Goal: Communication & Community: Answer question/provide support

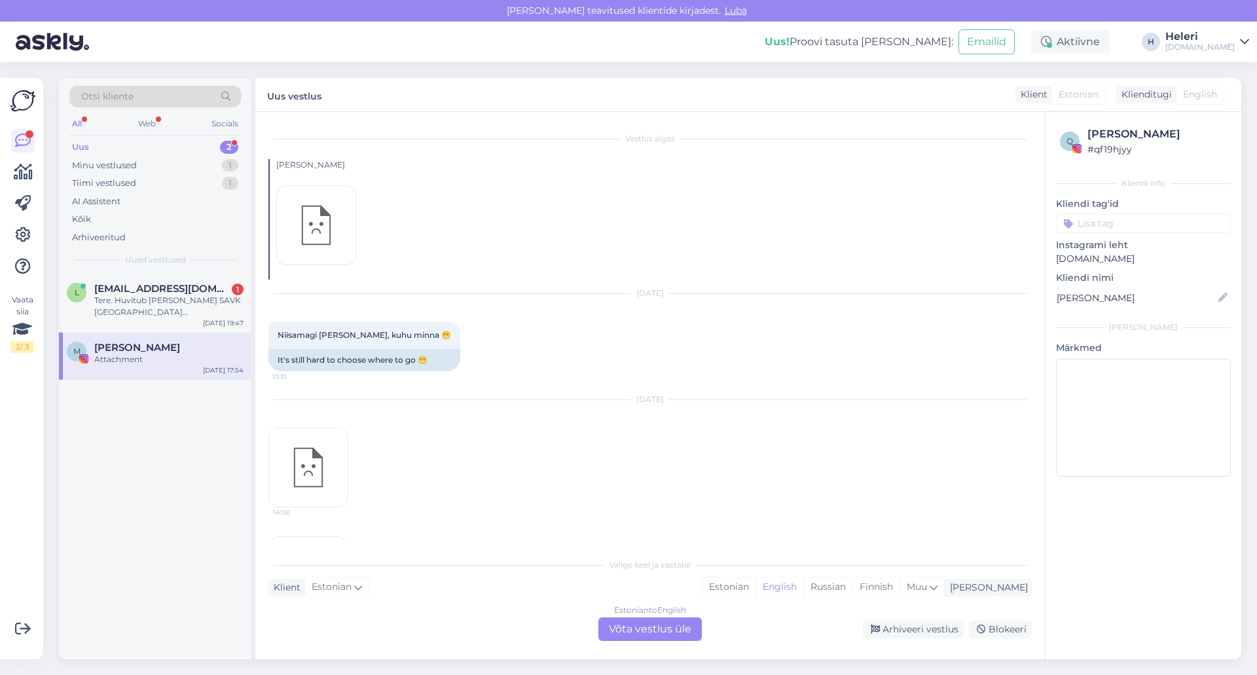
click at [147, 146] on div "Uus 2" at bounding box center [154, 147] width 171 height 18
click at [1207, 50] on div "[DOMAIN_NAME]" at bounding box center [1199, 47] width 69 height 10
click at [1161, 128] on div "Logi välja" at bounding box center [1132, 134] width 233 height 24
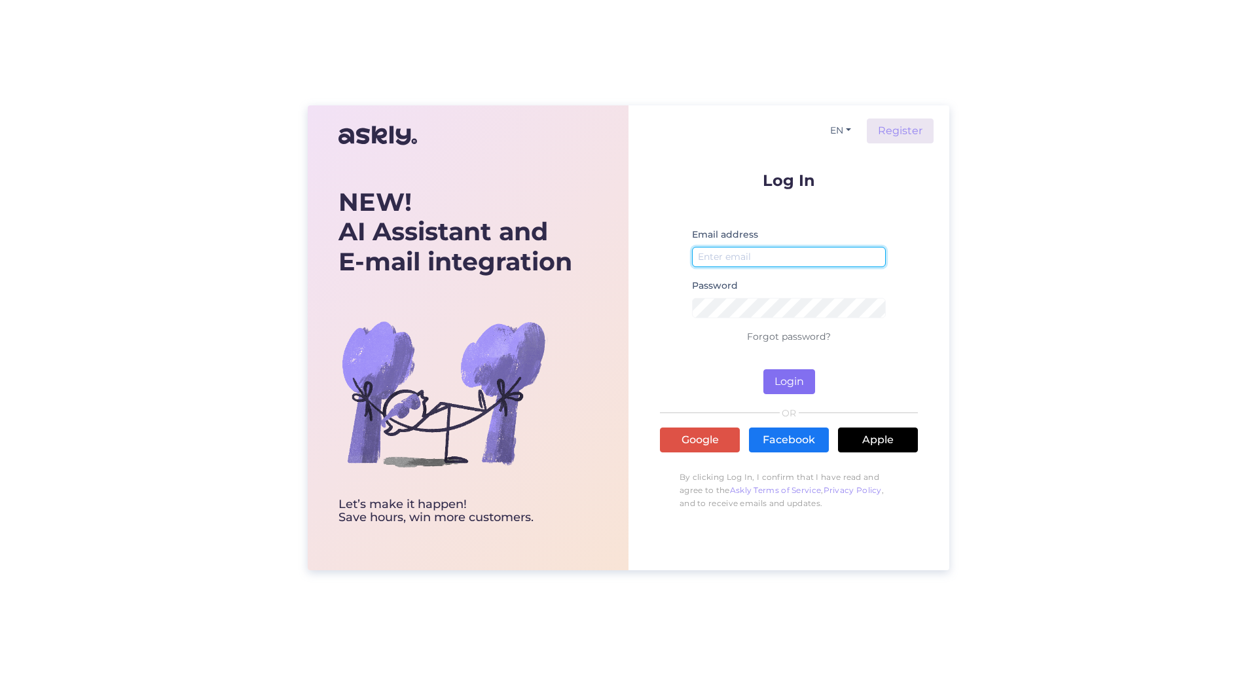
type input "heleri@tuusik.ee"
click at [797, 382] on button "Login" at bounding box center [789, 381] width 52 height 25
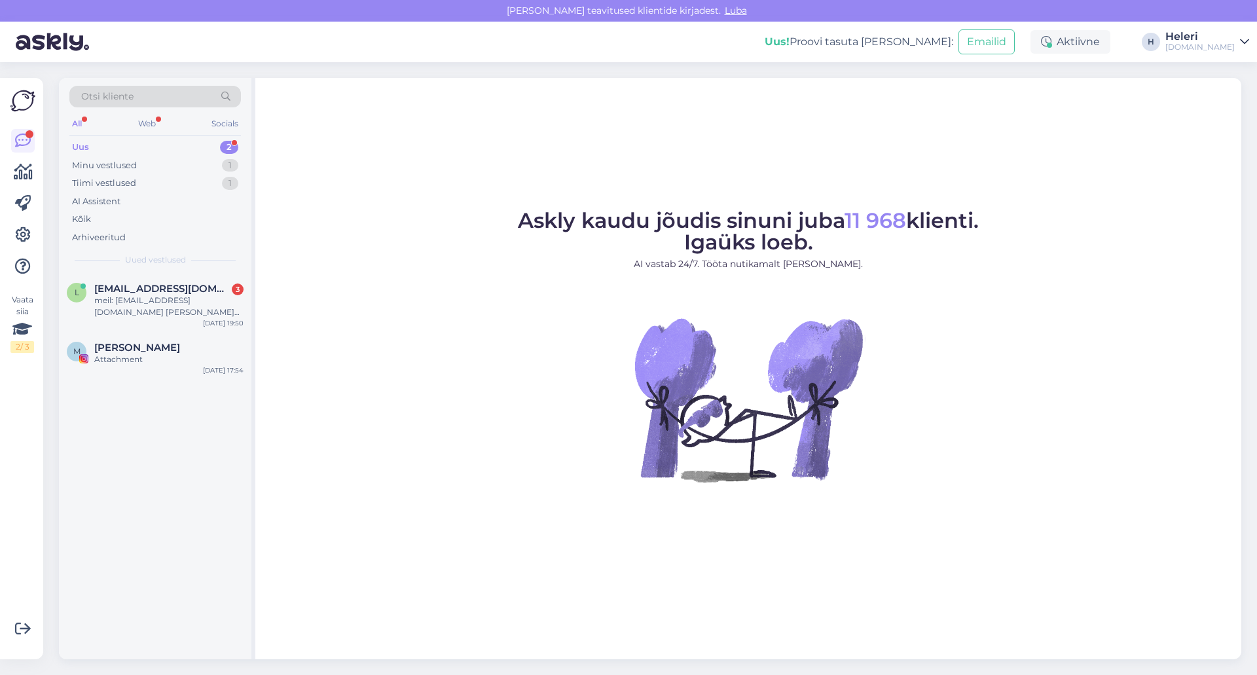
click at [175, 145] on div "Uus 2" at bounding box center [154, 147] width 171 height 18
click at [178, 298] on div "meil: luik.eeri@hotmail.com Teie vana klient :)" at bounding box center [168, 307] width 149 height 24
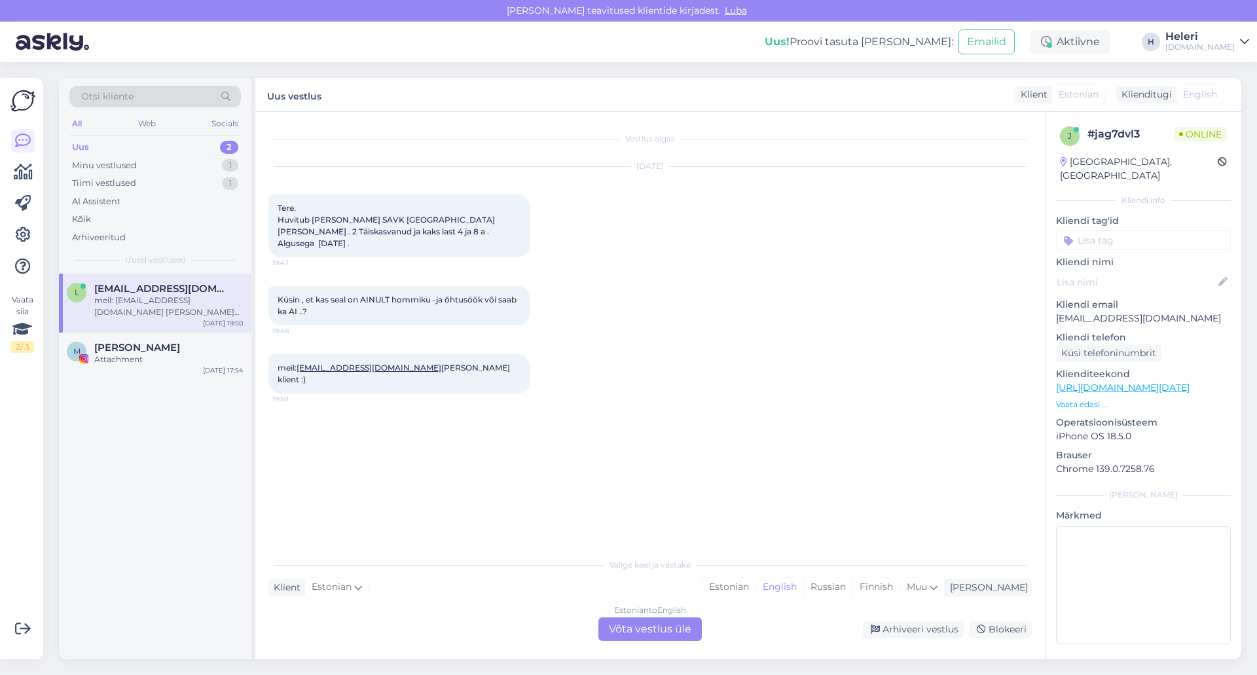
click at [661, 624] on div "Estonian to English Võta vestlus üle" at bounding box center [649, 629] width 103 height 24
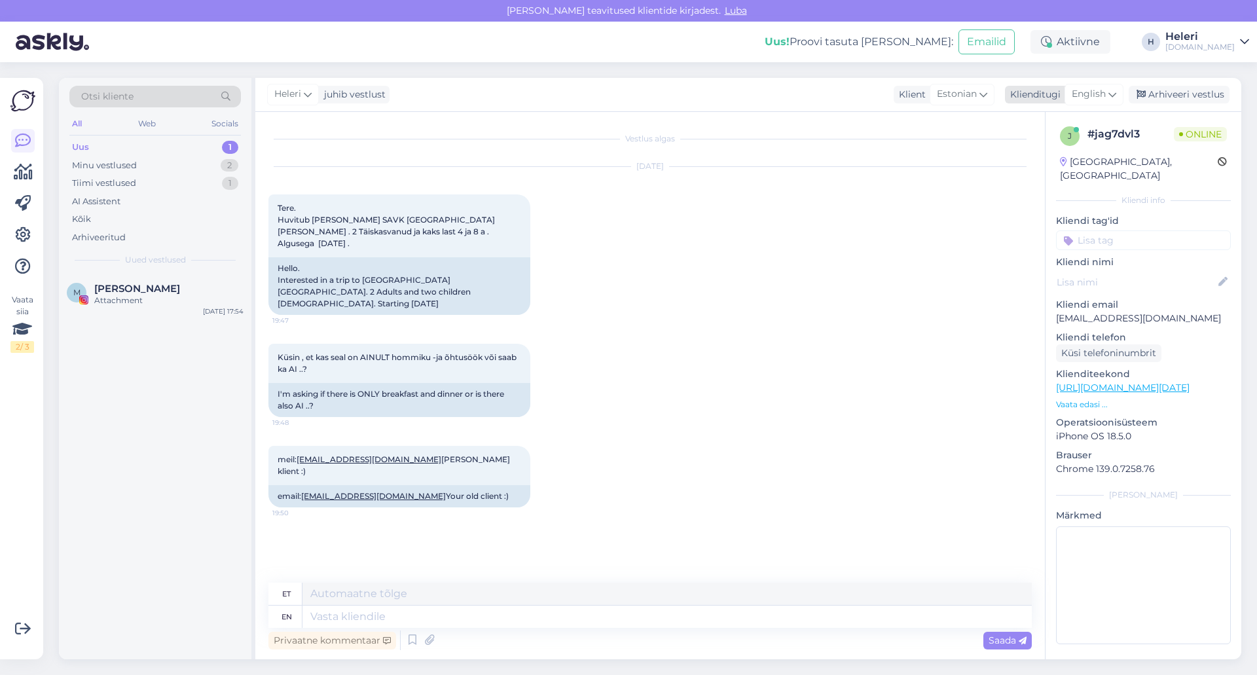
click at [1096, 90] on span "English" at bounding box center [1088, 94] width 34 height 14
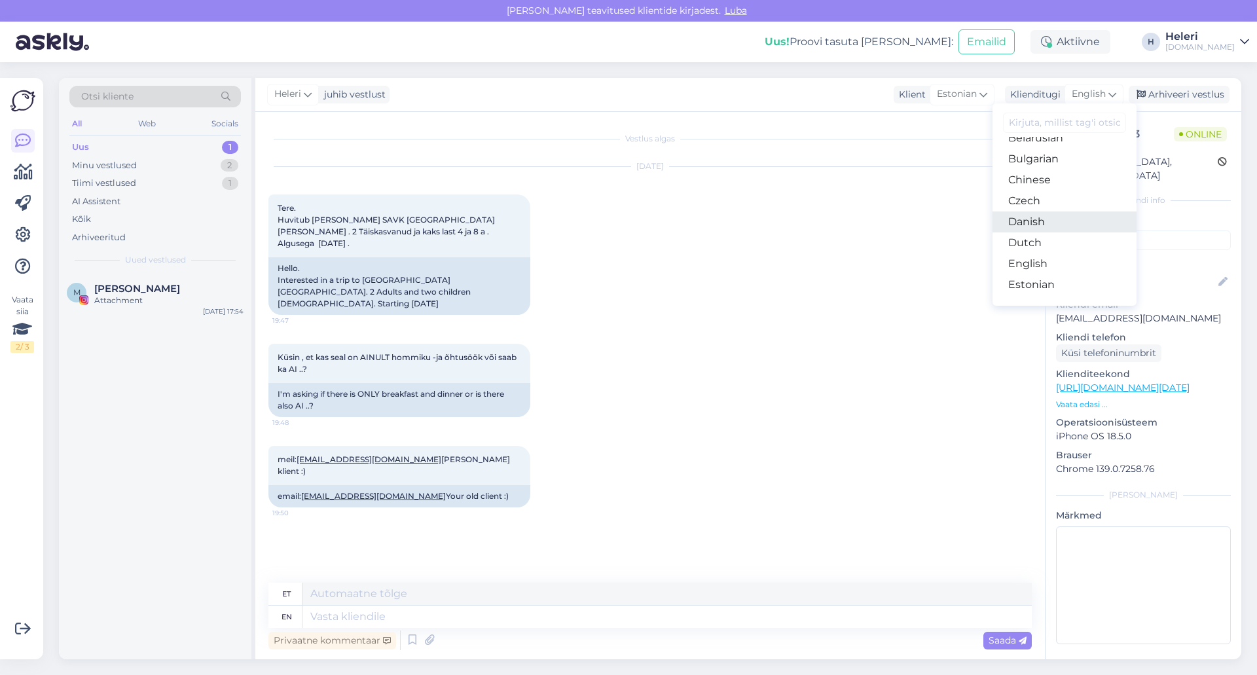
scroll to position [65, 0]
click at [1040, 249] on link "Estonian" at bounding box center [1064, 254] width 144 height 21
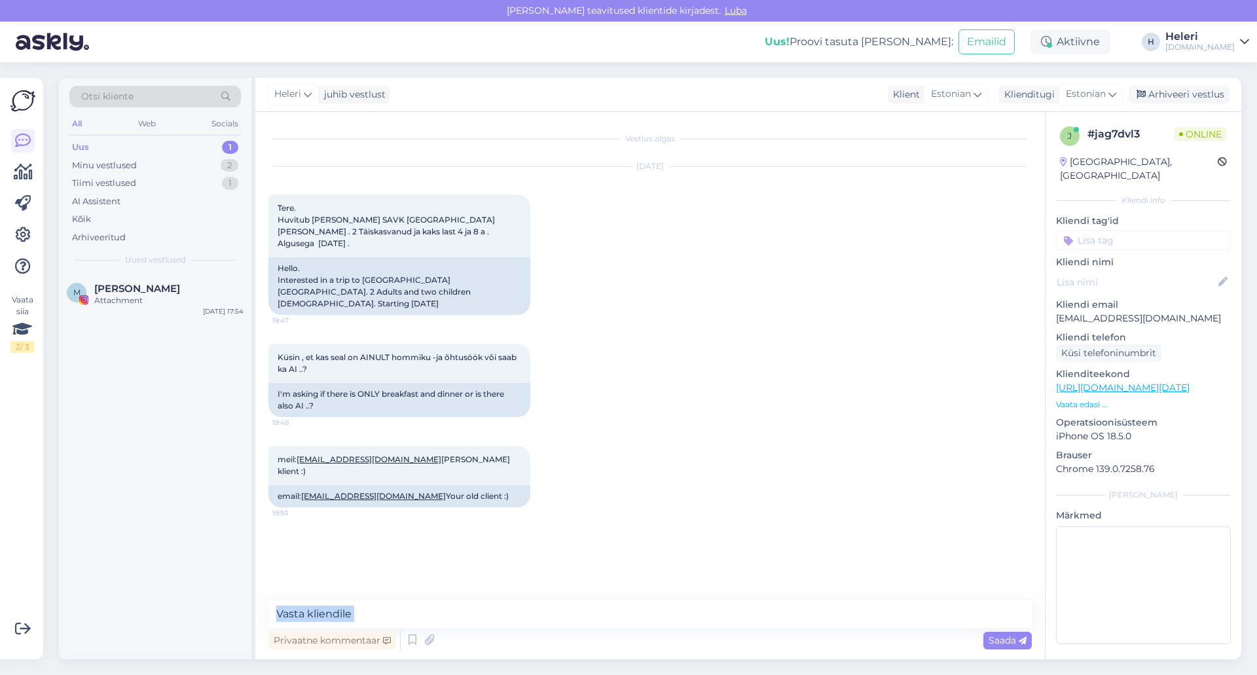
drag, startPoint x: 429, startPoint y: 630, endPoint x: 431, endPoint y: 624, distance: 6.8
click at [431, 624] on div "Privaatne kommentaar Saada" at bounding box center [649, 626] width 763 height 52
click at [416, 583] on div "Vestlus algas Aug 10 2025 Tere. Huvitub reis SAVK Hotel Alanya Türgi . 2 Täiska…" at bounding box center [655, 356] width 775 height 463
click at [387, 604] on textarea at bounding box center [649, 613] width 763 height 27
drag, startPoint x: 403, startPoint y: 620, endPoint x: 414, endPoint y: 618, distance: 11.2
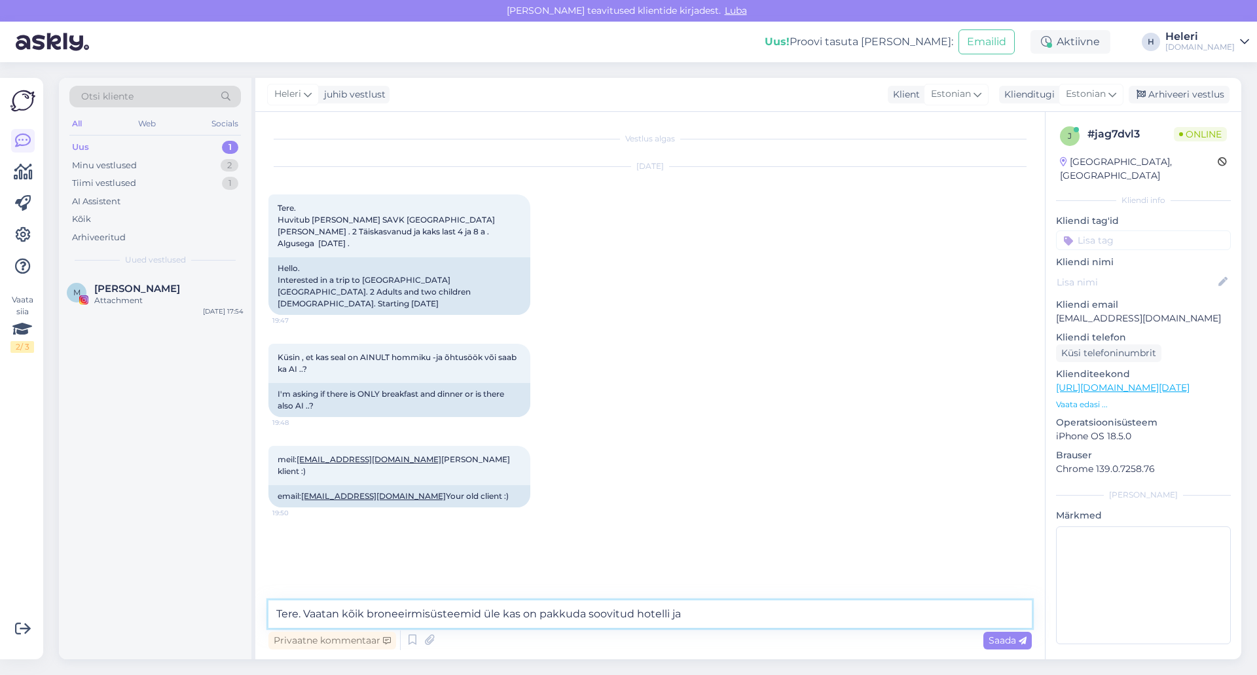
click at [414, 618] on textarea "Tere. Vaatan kõik broneeirmisüsteemid üle kas on pakkuda soovitud hotelli ja" at bounding box center [649, 613] width 763 height 27
drag, startPoint x: 365, startPoint y: 266, endPoint x: 386, endPoint y: 266, distance: 21.6
click at [386, 266] on div "Hello. Interested in a trip to SAVK Hotel Alanya Turkey. 2 Adults and two child…" at bounding box center [399, 286] width 262 height 58
copy div "SAVK"
drag, startPoint x: 703, startPoint y: 617, endPoint x: 310, endPoint y: 580, distance: 395.1
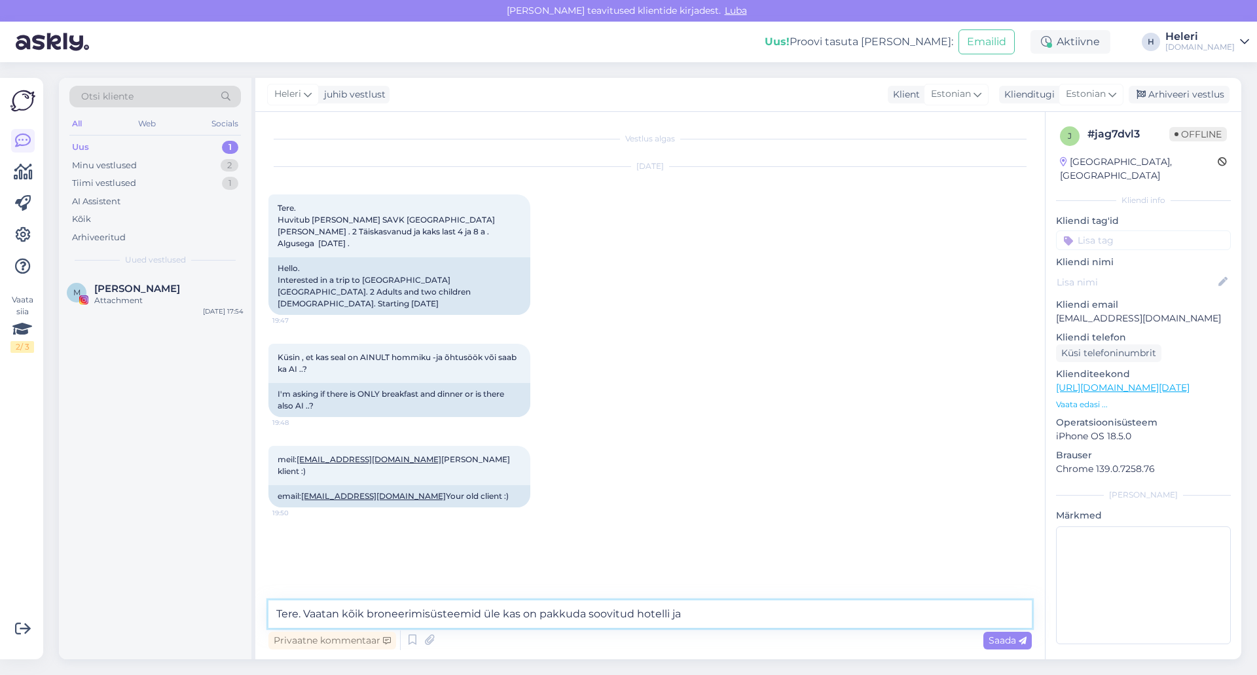
click at [253, 618] on div "Otsi kliente All Web Socials Uus 1 Minu vestlused 2 Tiimi vestlused 1 AI Assist…" at bounding box center [650, 368] width 1182 height 581
click at [421, 606] on textarea "Tere." at bounding box center [649, 613] width 763 height 27
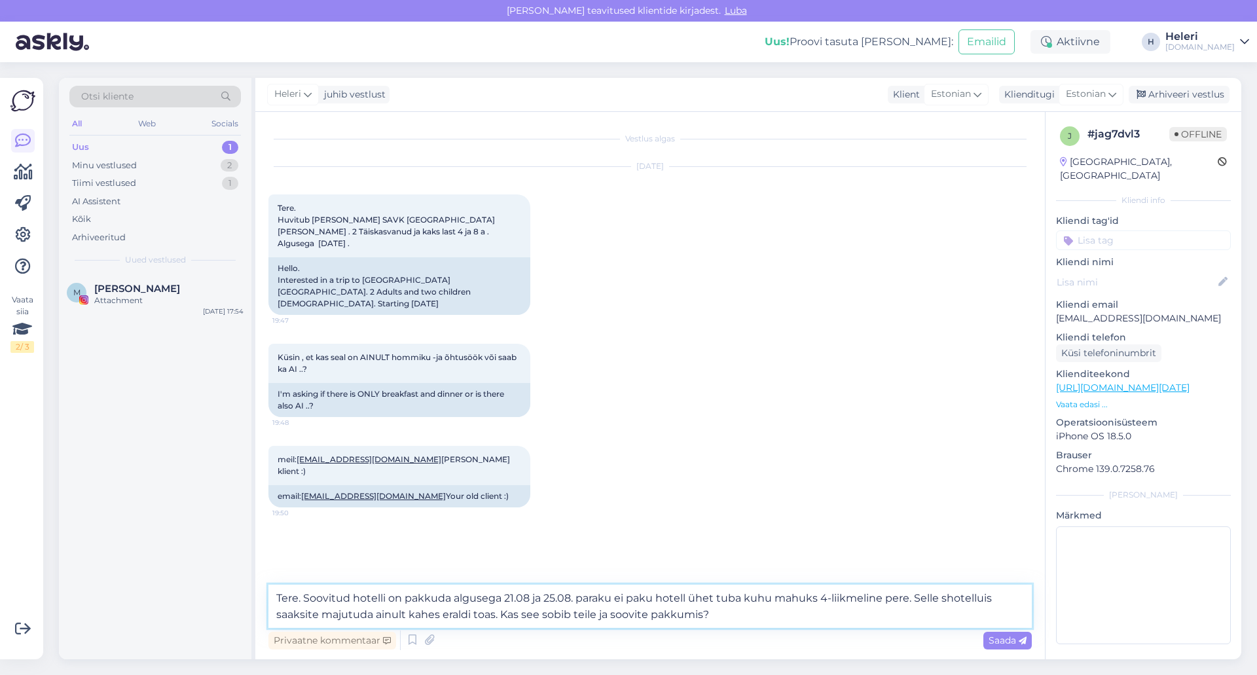
click at [579, 601] on textarea "Tere. Soovitud hotelli on pakkuda algusega 21.08 ja 25.08. paraku ei paku hotel…" at bounding box center [649, 605] width 763 height 43
drag, startPoint x: 703, startPoint y: 602, endPoint x: 715, endPoint y: 602, distance: 11.8
click at [715, 602] on textarea "Tere. Soovitud hotelli on pakkuda algusega 21.08 ja 25.08. Paraku ei paku hotel…" at bounding box center [649, 605] width 763 height 43
click at [938, 601] on textarea "Tere. Soovitud hotelli on pakkuda algusega 21.08 ja 25.08. Paraku ei paku hotel…" at bounding box center [649, 605] width 763 height 43
click at [981, 602] on textarea "Tere. Soovitud hotelli on pakkuda algusega 21.08 ja 25.08. Paraku ei paku hotel…" at bounding box center [649, 605] width 763 height 43
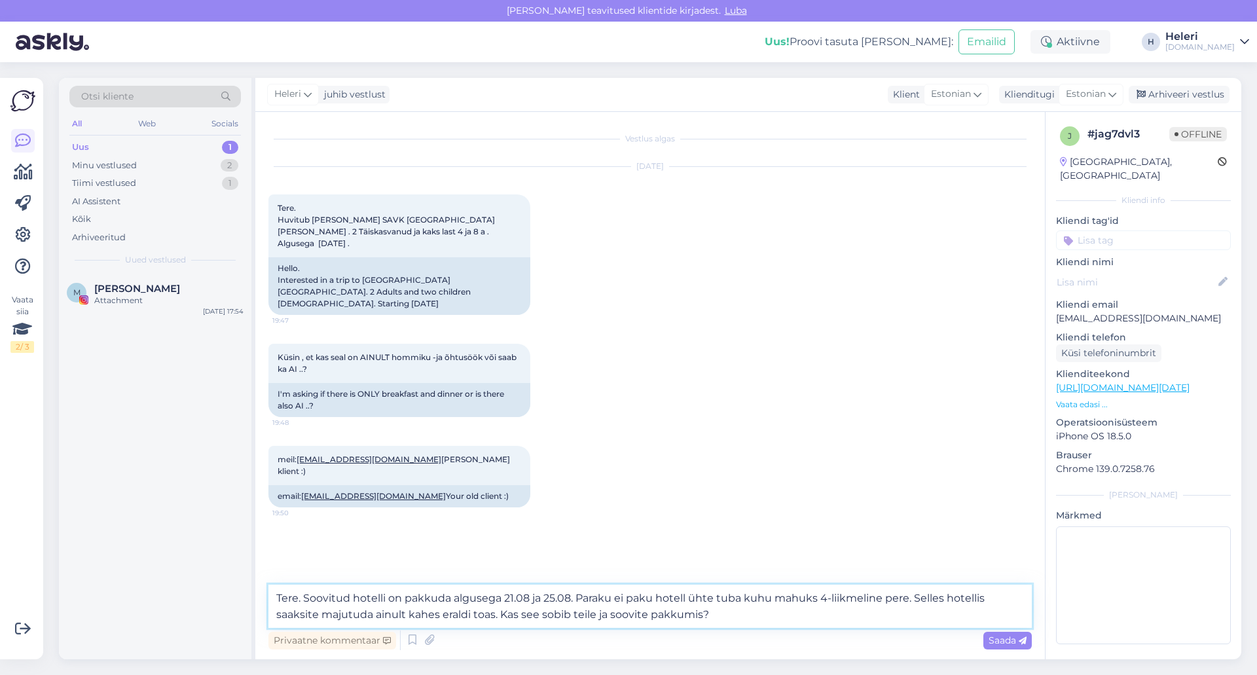
click at [700, 616] on textarea "Tere. Soovitud hotelli on pakkuda algusega 21.08 ja 25.08. Paraku ei paku hotel…" at bounding box center [649, 605] width 763 height 43
click at [473, 618] on textarea "Tere. Soovitud hotelli on pakkuda algusega 21.08 ja 25.08. Paraku ei paku hotel…" at bounding box center [649, 605] width 763 height 43
click at [778, 620] on textarea "Tere. Soovitud hotelli on pakkuda algusega 21.08 ja 25.08. Paraku ei paku hotel…" at bounding box center [649, 605] width 763 height 43
click at [824, 615] on textarea "Tere. Soovitud hotelli on pakkuda algusega 21.08 ja 25.08. Paraku ei paku hotel…" at bounding box center [649, 605] width 763 height 43
click at [844, 617] on textarea "Tere. Soovitud hotelli on pakkuda algusega 21.08 ja 25.08. Paraku ei paku hotel…" at bounding box center [649, 605] width 763 height 43
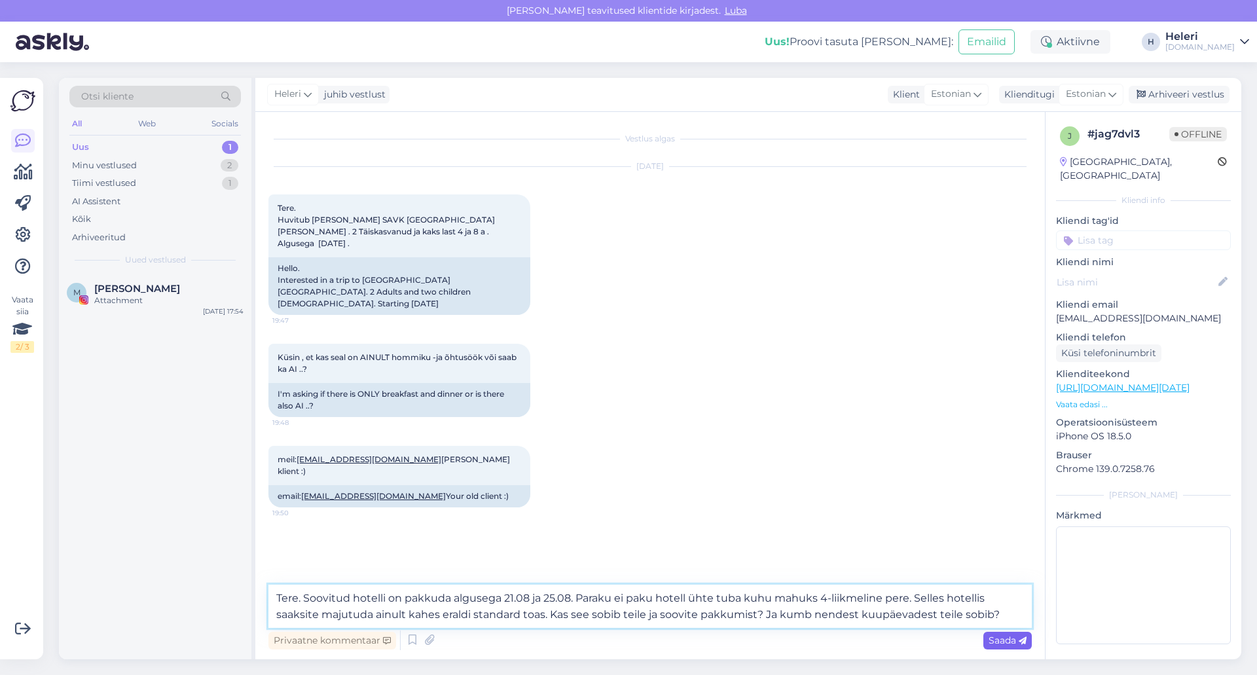
type textarea "Tere. Soovitud hotelli on pakkuda algusega 21.08 ja 25.08. Paraku ei paku hotel…"
click at [1004, 638] on span "Saada" at bounding box center [1007, 640] width 38 height 12
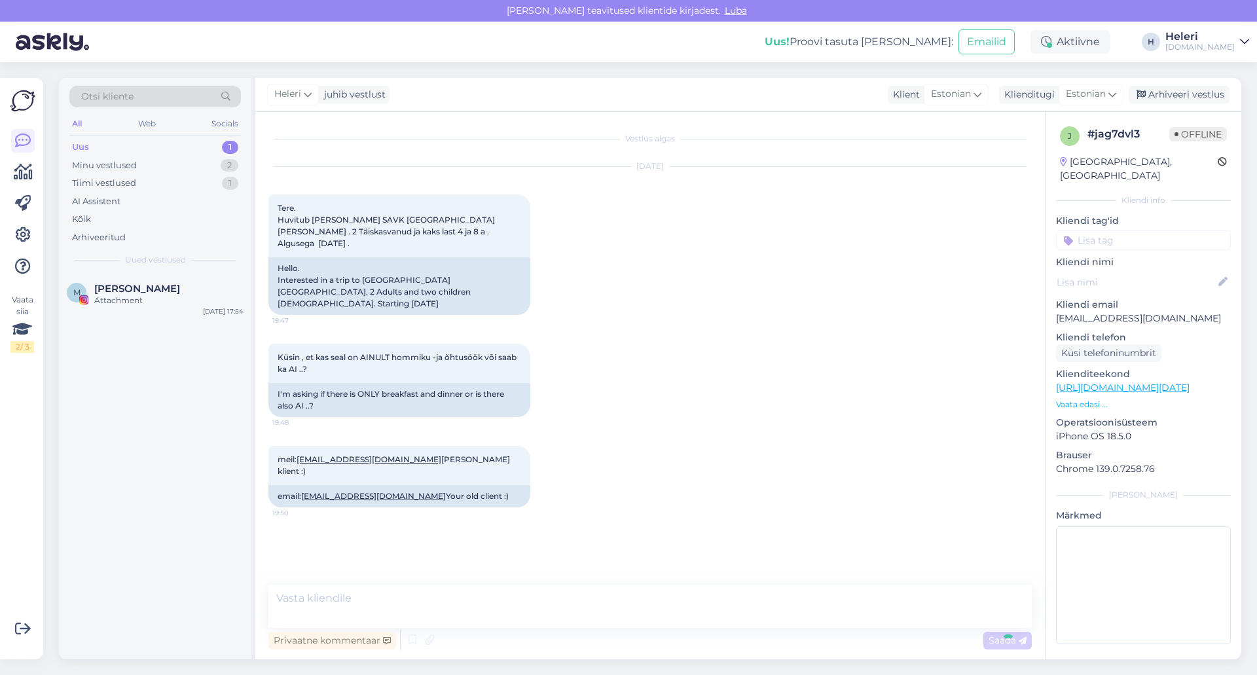
scroll to position [1, 0]
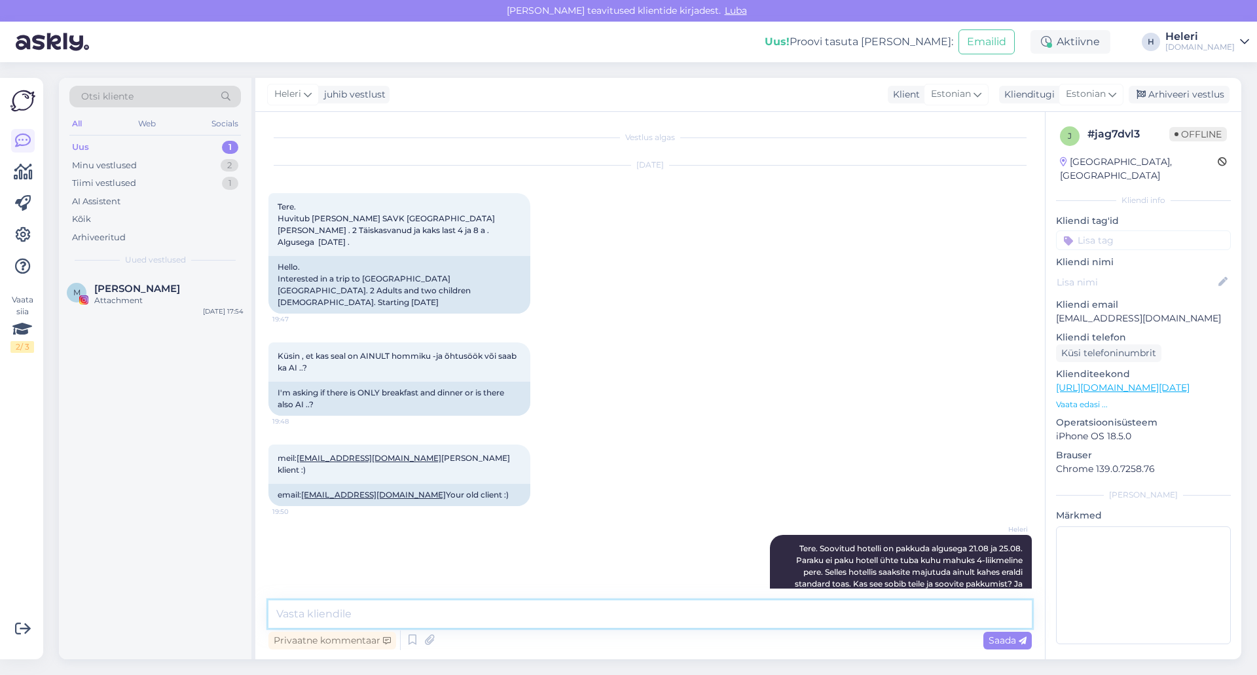
click at [925, 612] on textarea at bounding box center [649, 613] width 763 height 27
click at [710, 617] on textarea at bounding box center [649, 613] width 763 height 27
paste textarea "https://tuusik.ee/et/reisiotsing/400733715?date=2025-08-21&nights=2"
drag, startPoint x: 594, startPoint y: 614, endPoint x: 963, endPoint y: 609, distance: 369.8
click at [963, 609] on textarea "Hindasid ühe reisija kohta saate vaadata siit (reisikalendrist): https://tuusik…" at bounding box center [649, 613] width 763 height 27
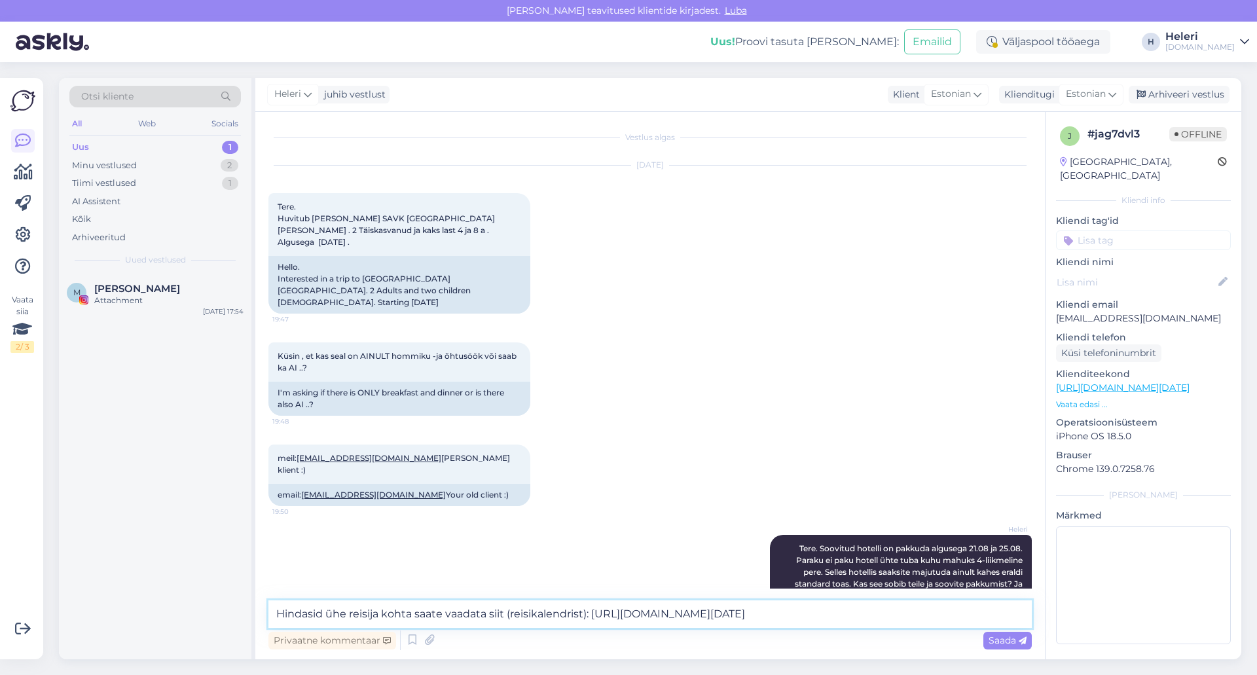
paste textarea "://bit.ly/3UjLhSj"
type textarea "Hindasid ühe reisija kohta saate vaadata siit (reisikalendrist): http://bit.ly/…"
click at [1001, 646] on div "Saada" at bounding box center [1007, 641] width 48 height 18
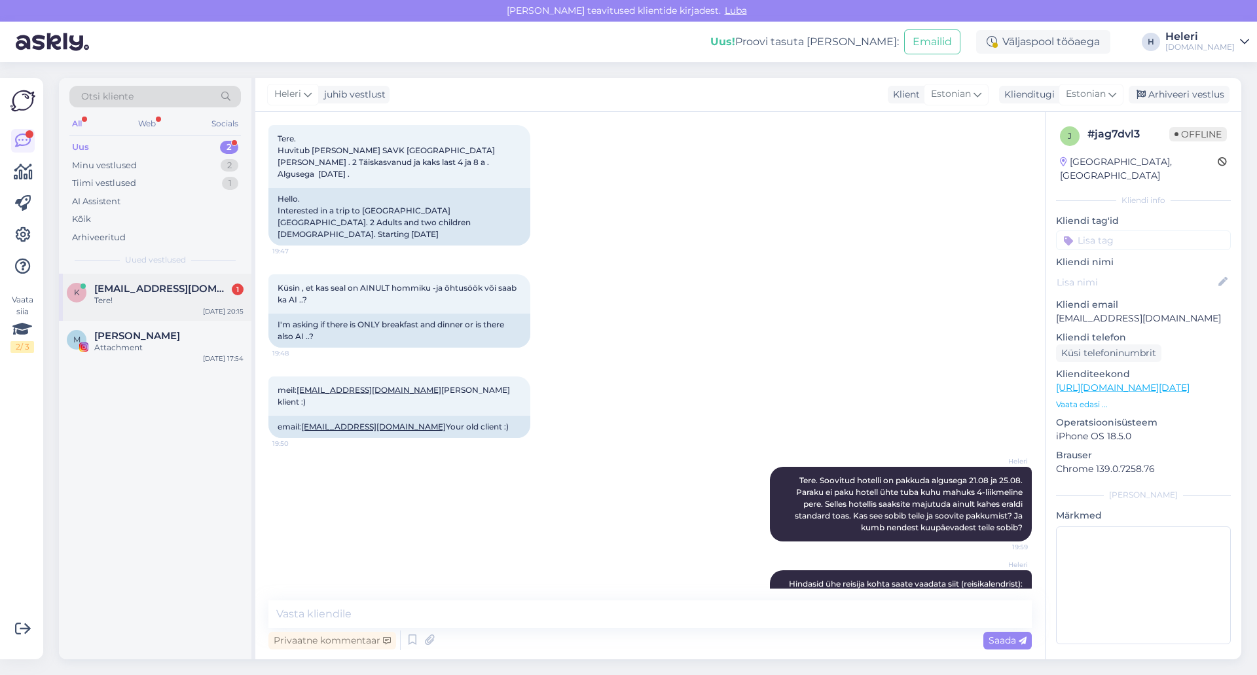
click at [154, 291] on span "karitadaar67@gmail.com" at bounding box center [162, 289] width 136 height 12
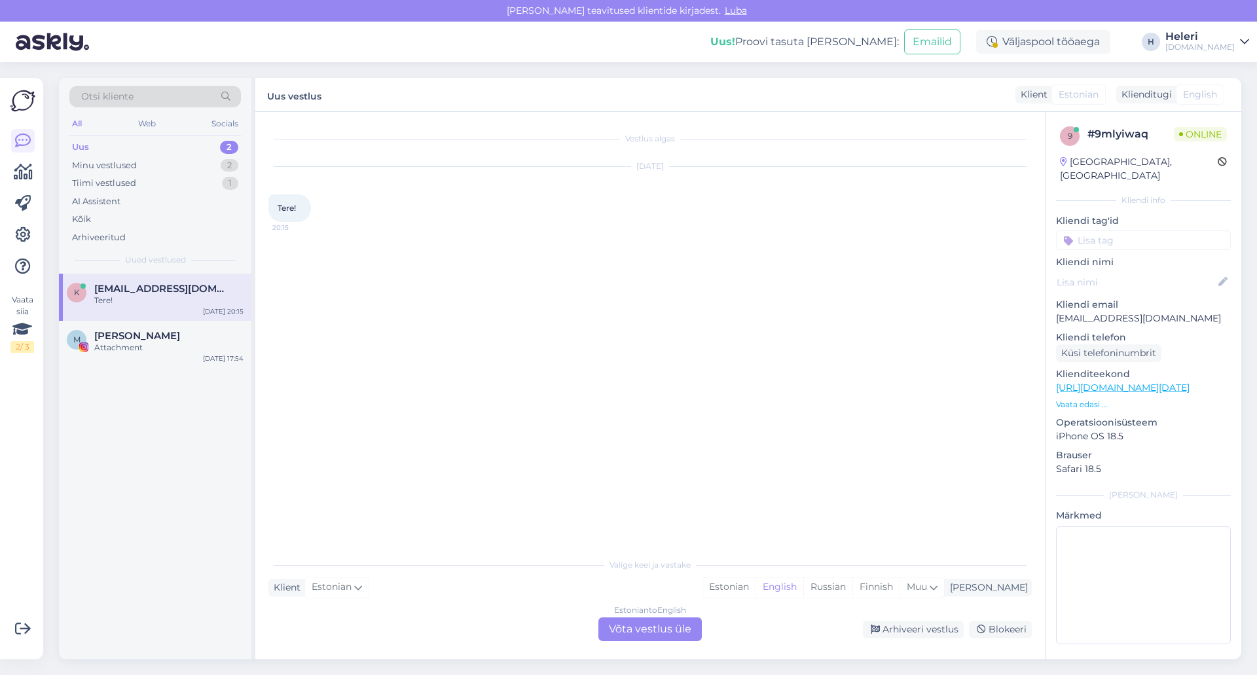
click at [154, 291] on span "karitadaar67@gmail.com" at bounding box center [162, 289] width 136 height 12
click at [1204, 40] on div "Heleri" at bounding box center [1199, 36] width 69 height 10
click at [1137, 136] on div "Logi välja" at bounding box center [1132, 134] width 233 height 24
